Goal: Task Accomplishment & Management: Manage account settings

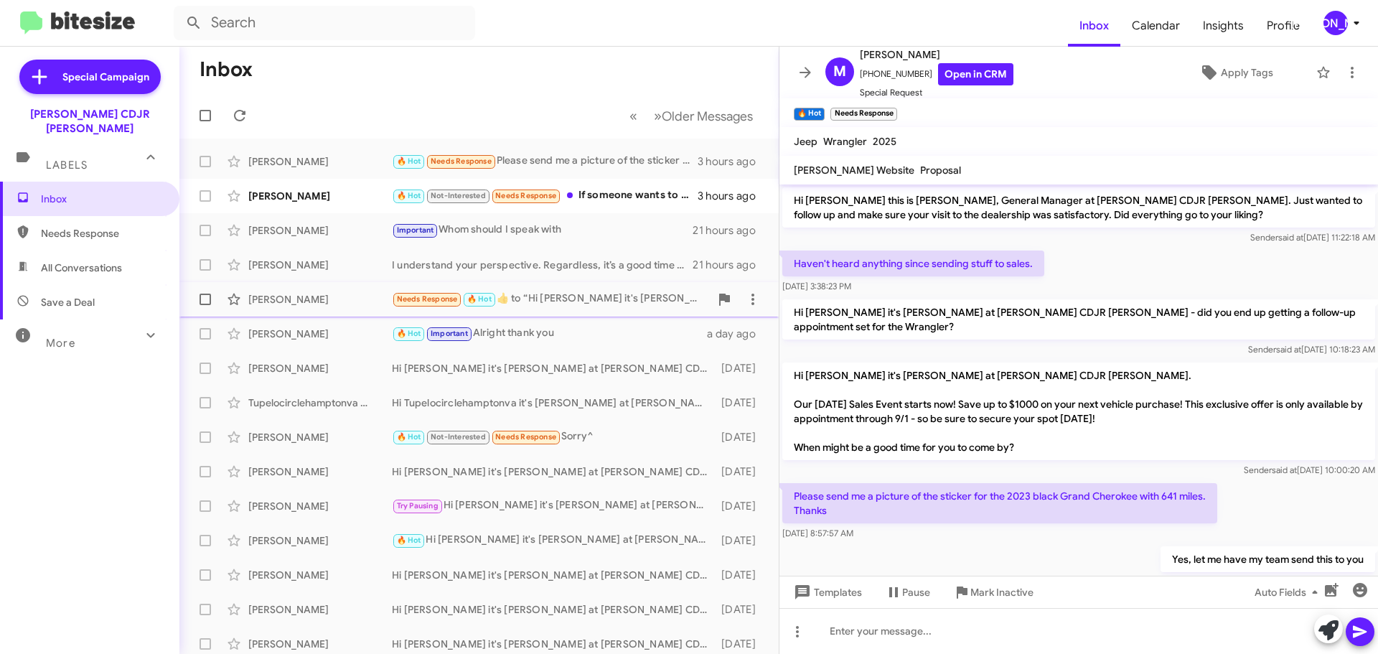
scroll to position [24, 0]
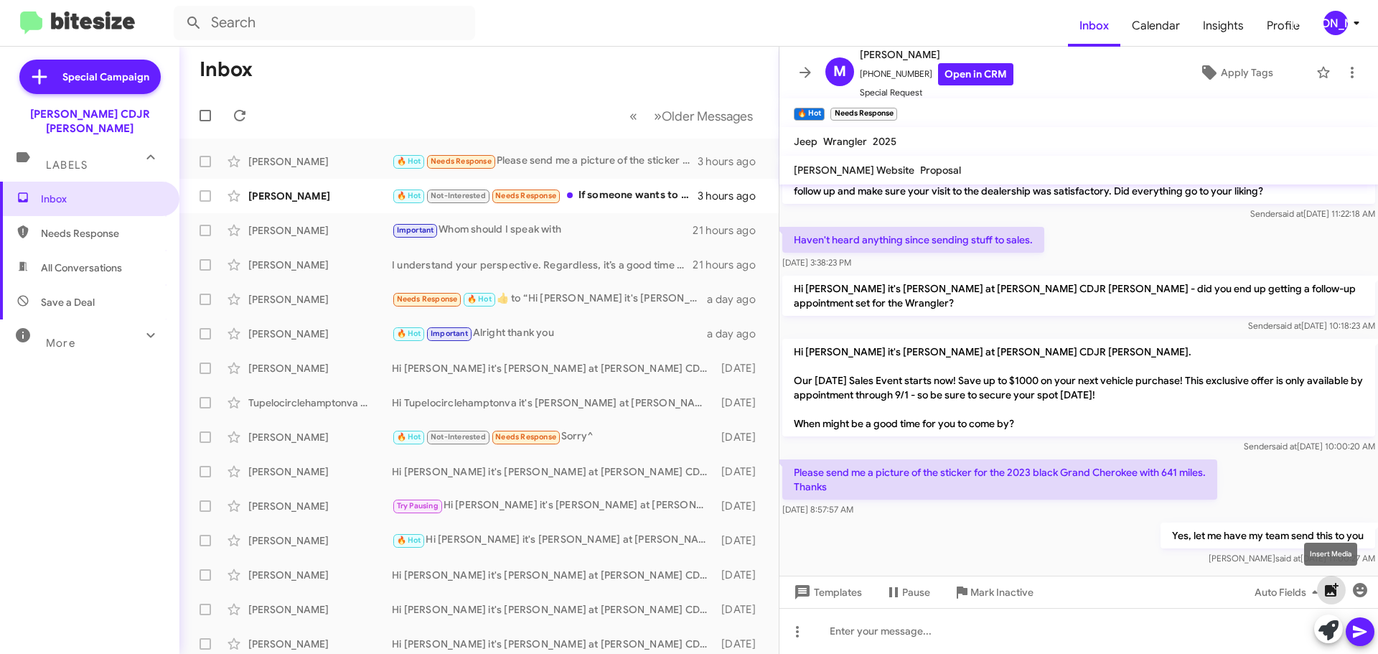
click at [1331, 590] on icon "button" at bounding box center [1332, 590] width 14 height 14
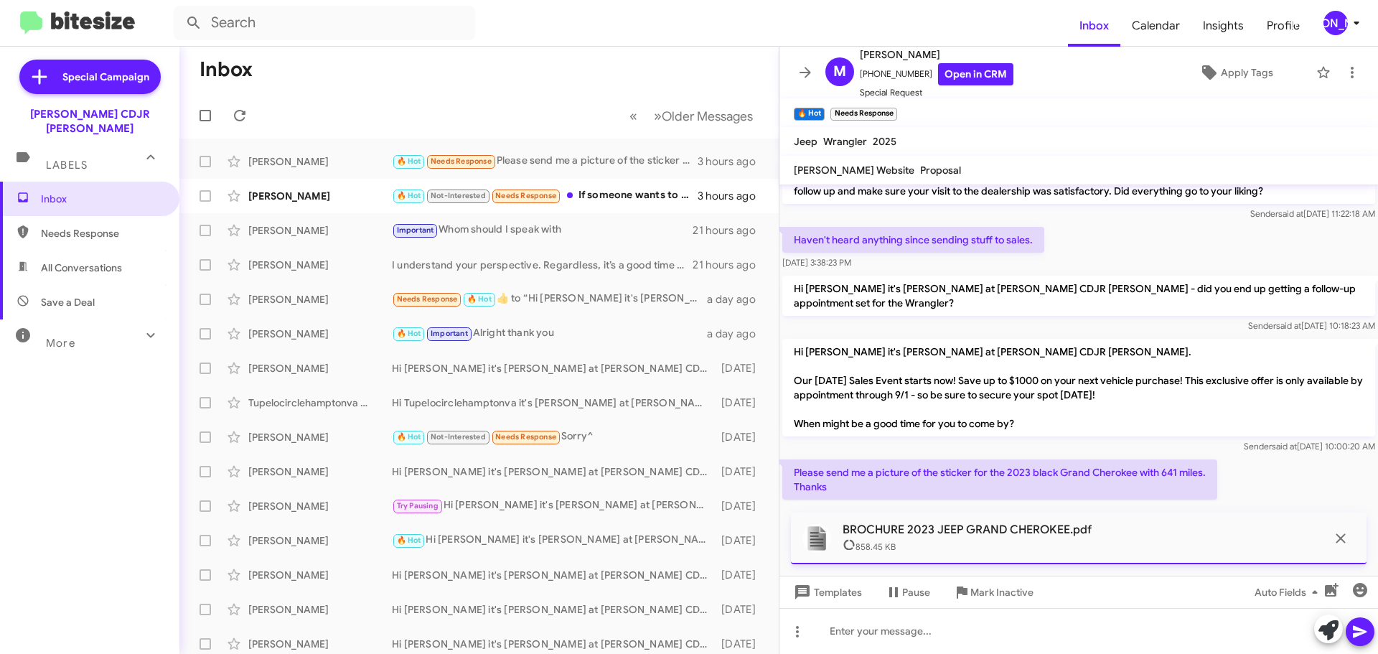
click at [1353, 635] on icon at bounding box center [1360, 631] width 17 height 17
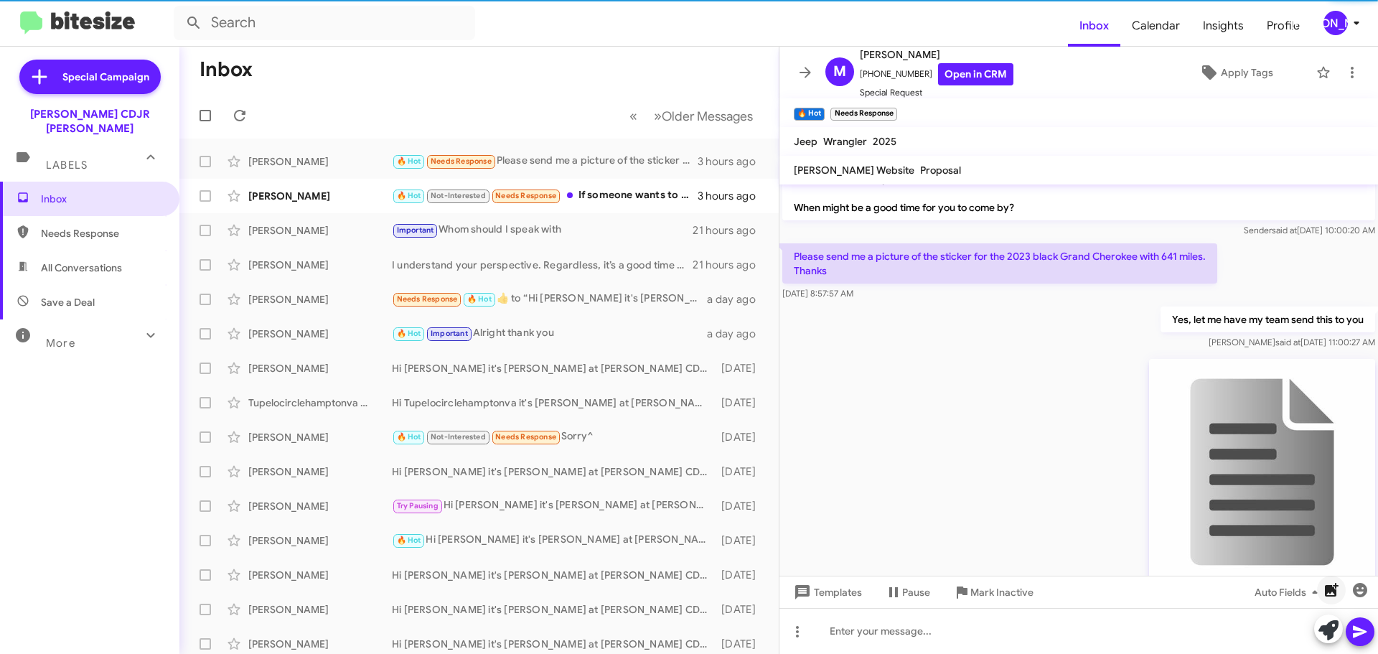
click at [1326, 591] on icon "button" at bounding box center [1332, 590] width 14 height 14
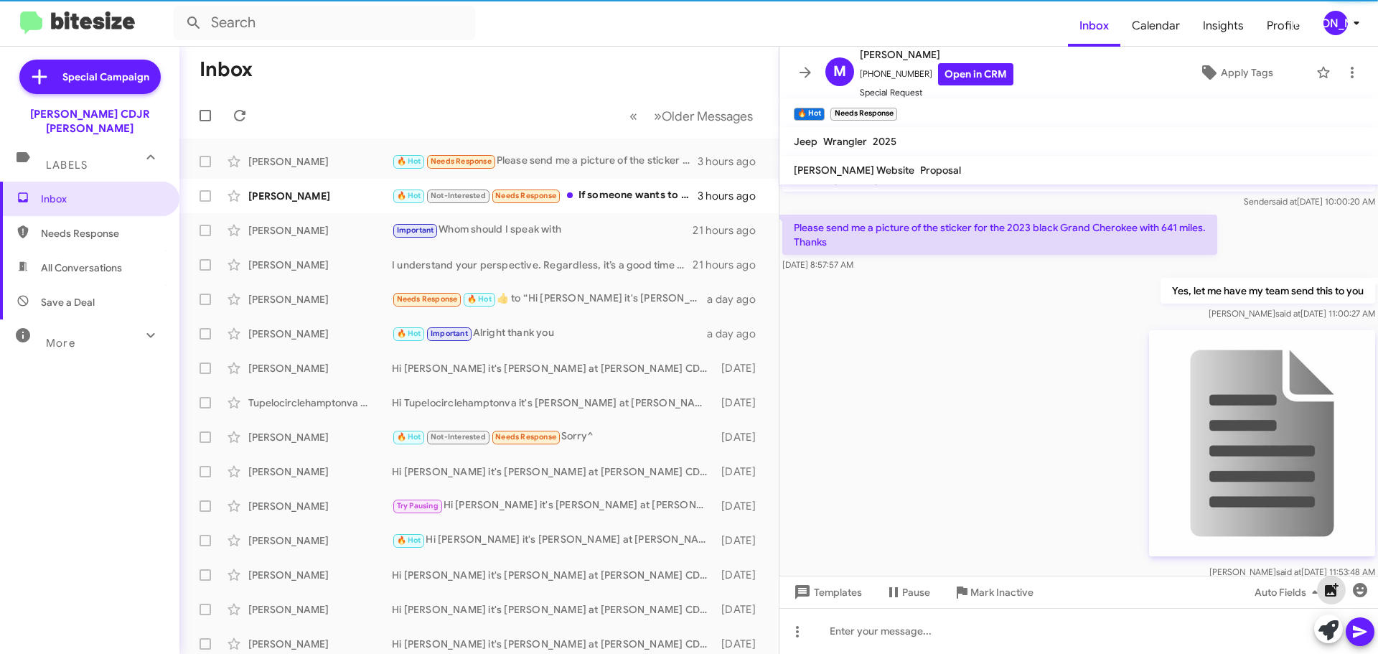
scroll to position [286, 0]
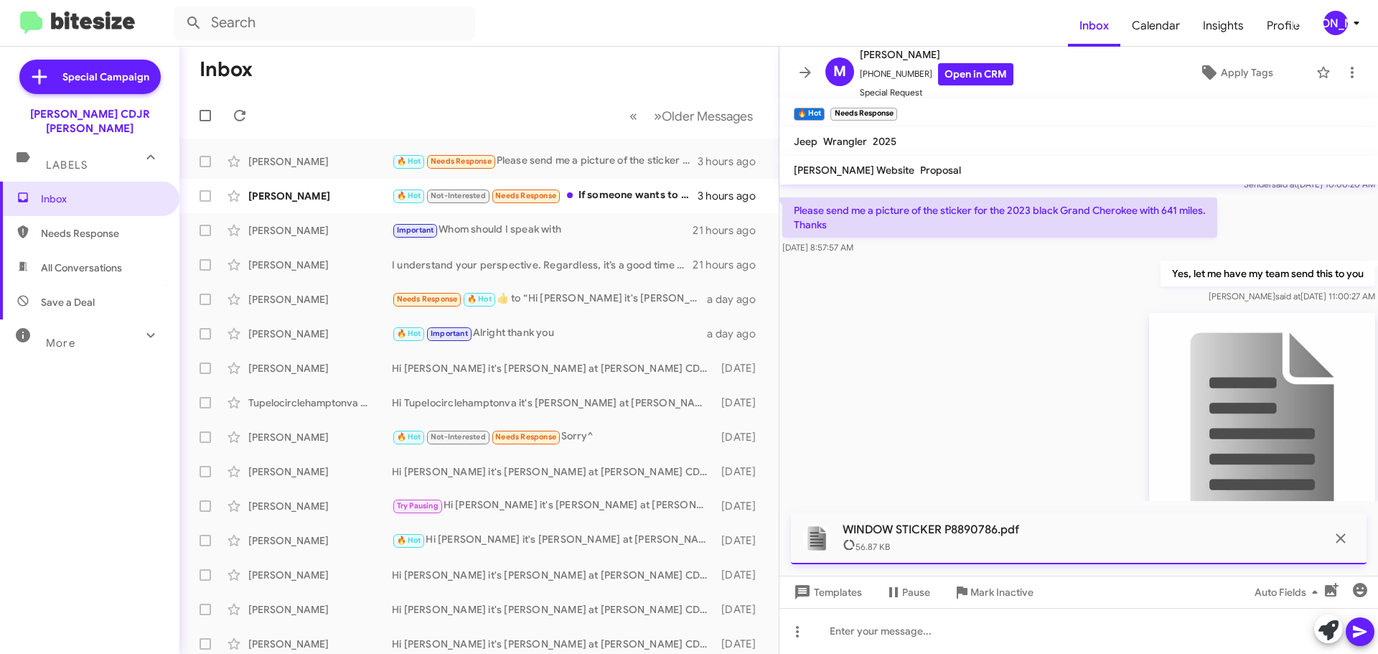
click at [1367, 632] on icon at bounding box center [1360, 631] width 17 height 17
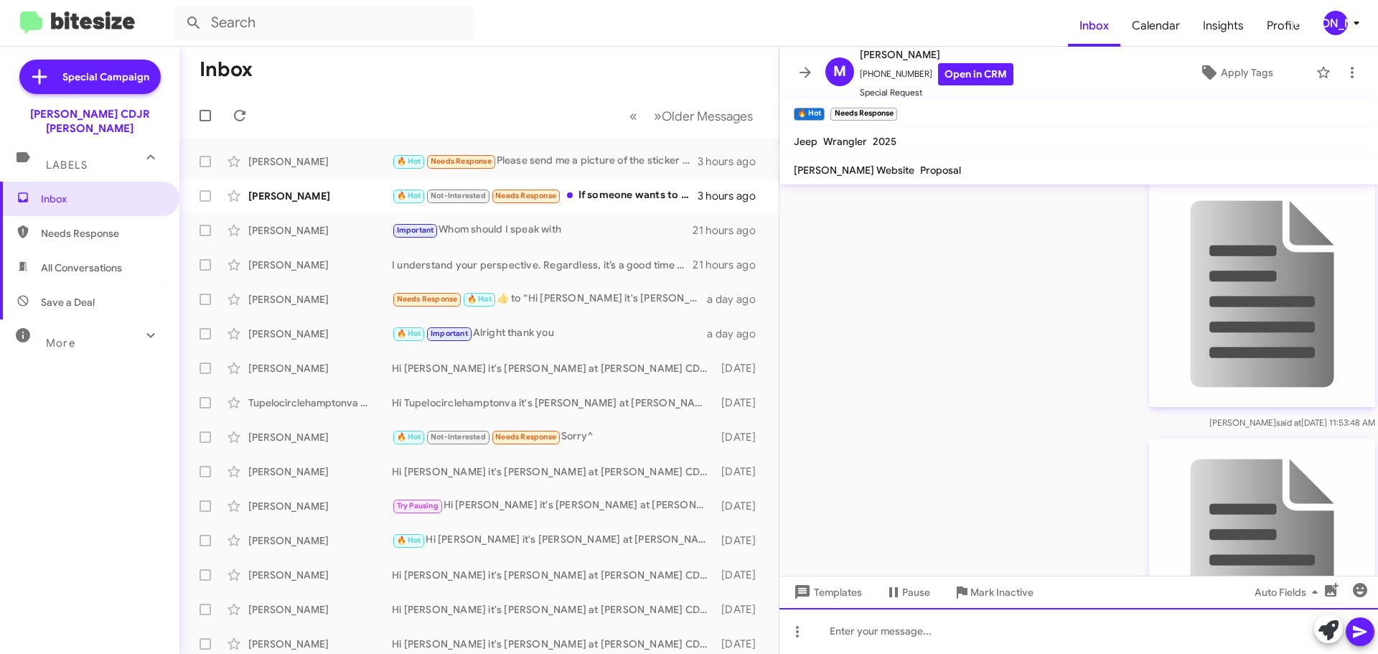
scroll to position [431, 0]
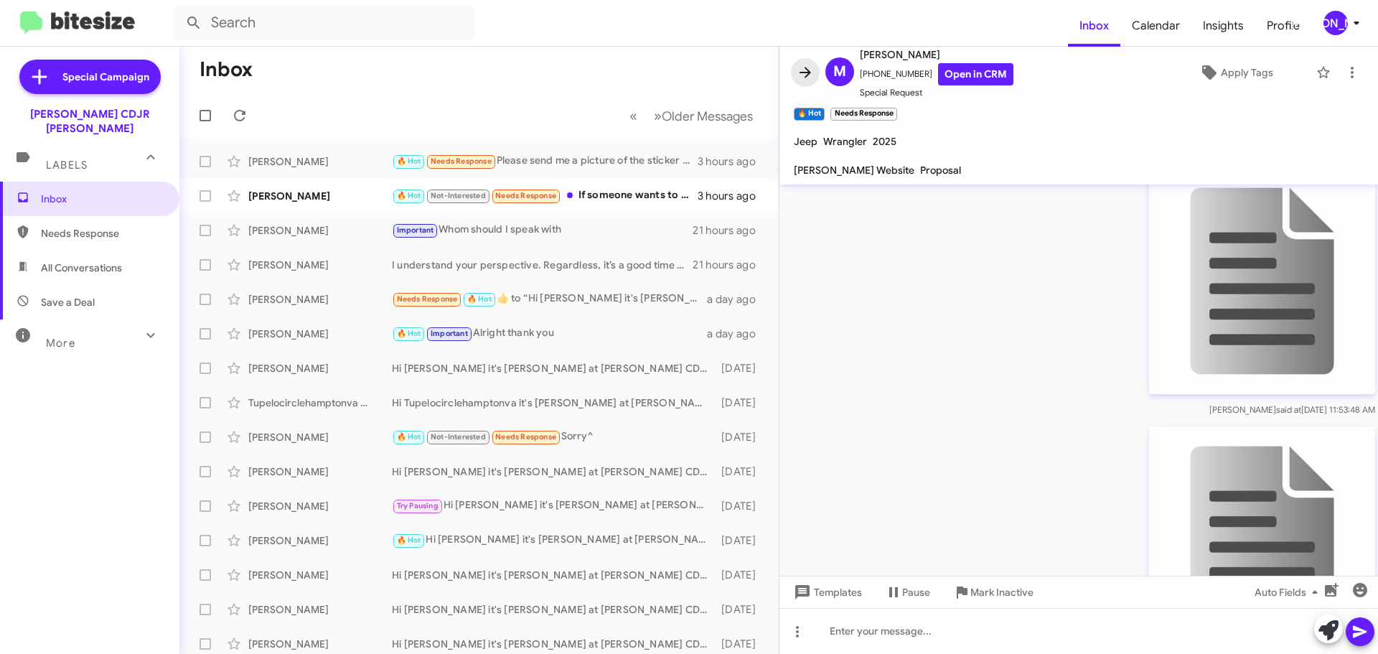
click at [797, 74] on icon at bounding box center [805, 72] width 17 height 17
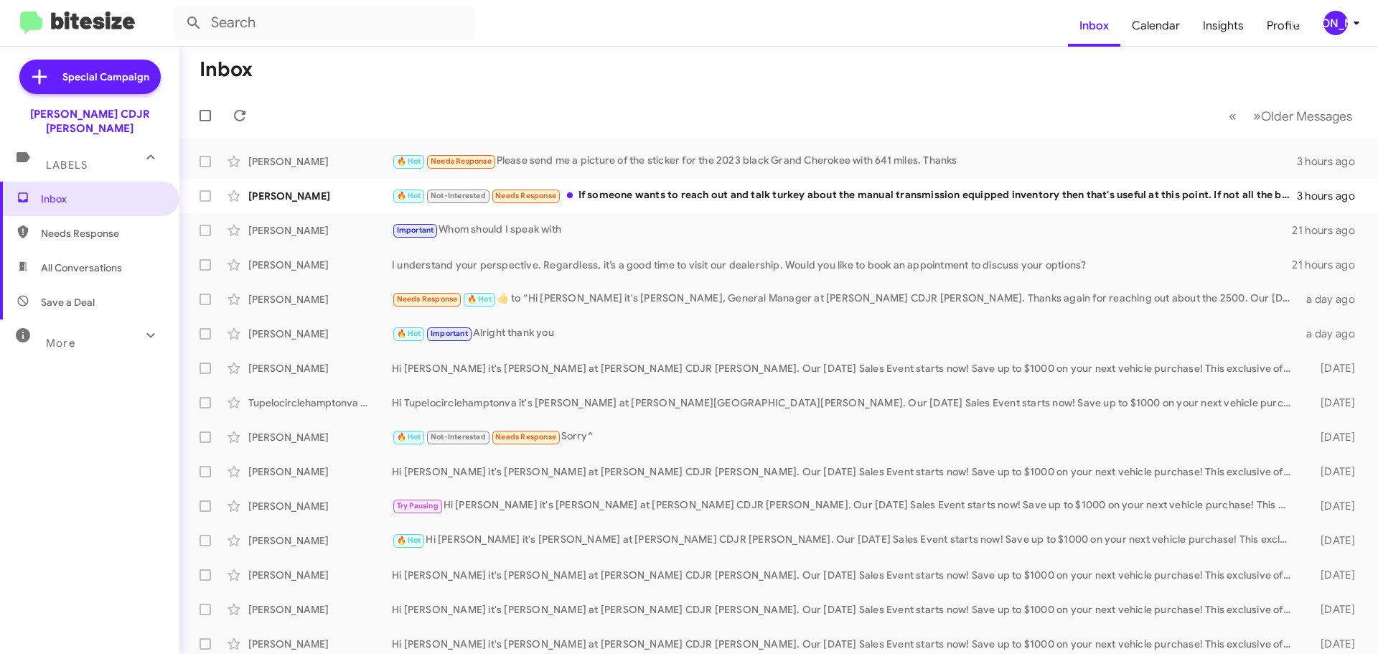
click at [1342, 31] on div "[PERSON_NAME]" at bounding box center [1336, 23] width 24 height 24
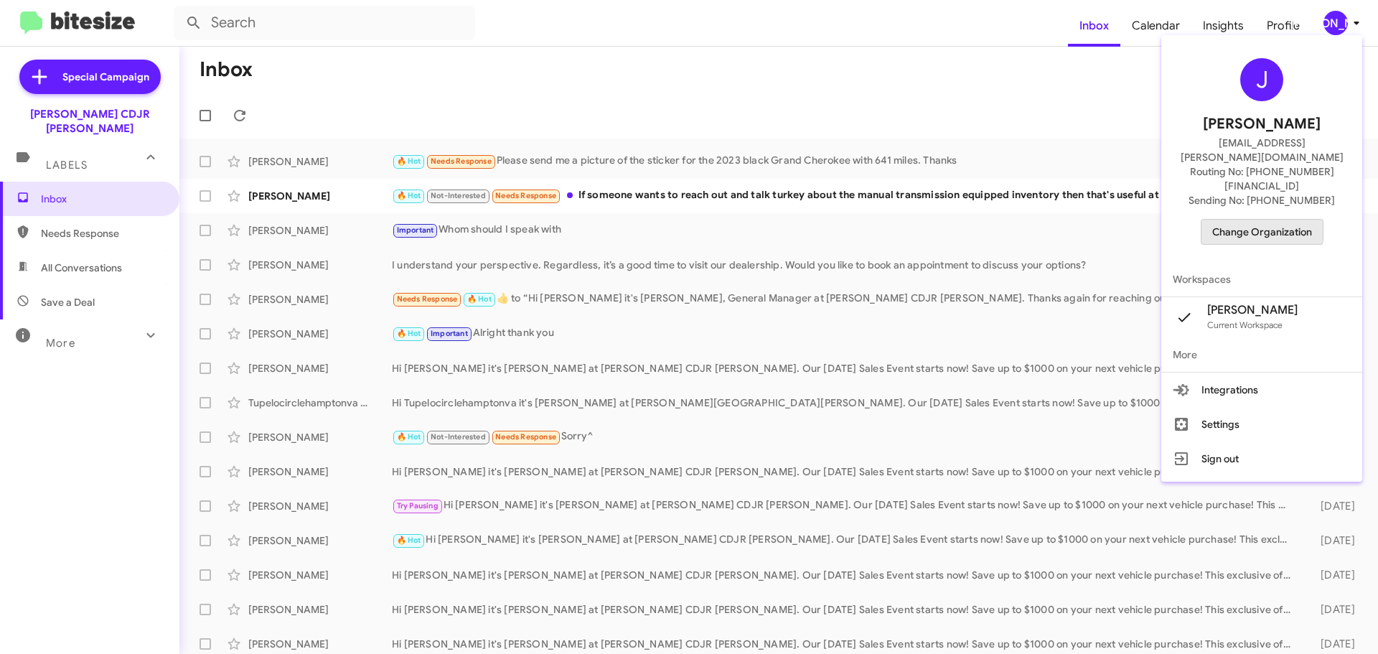
click at [1257, 220] on span "Change Organization" at bounding box center [1262, 232] width 100 height 24
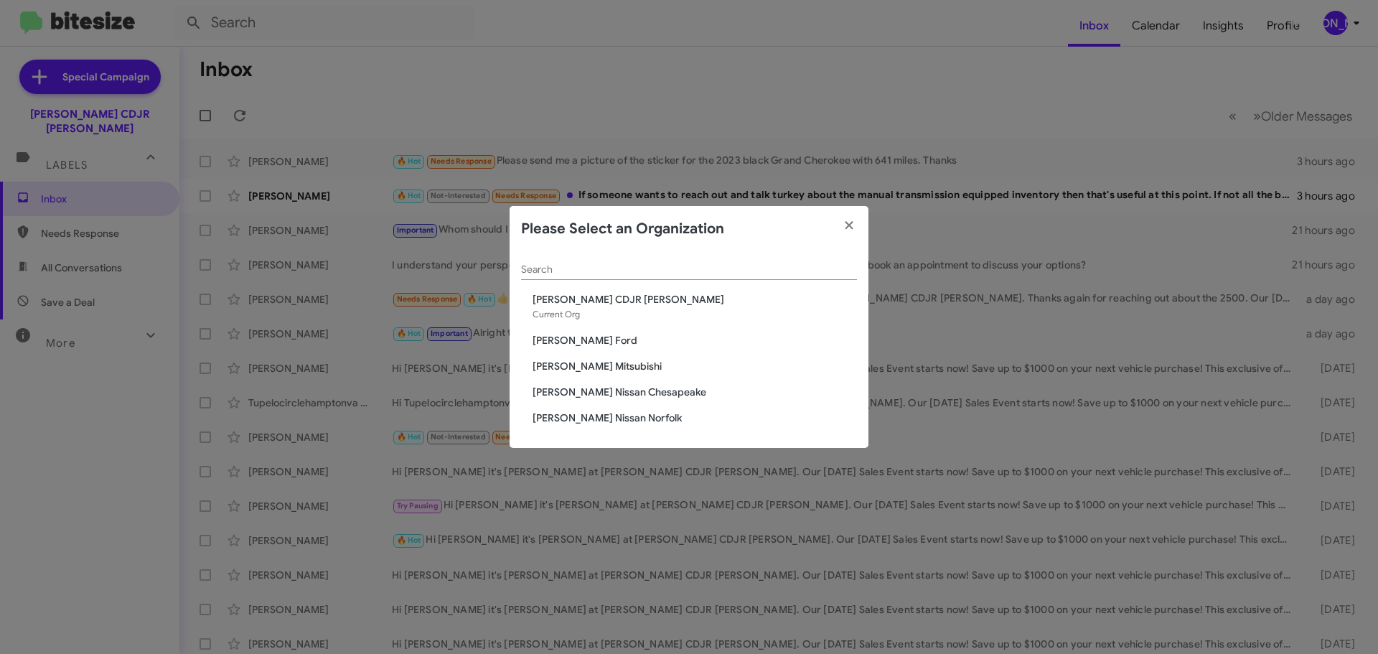
click at [594, 359] on span "[PERSON_NAME] Mitsubishi" at bounding box center [695, 366] width 324 height 14
